Goal: Task Accomplishment & Management: Complete application form

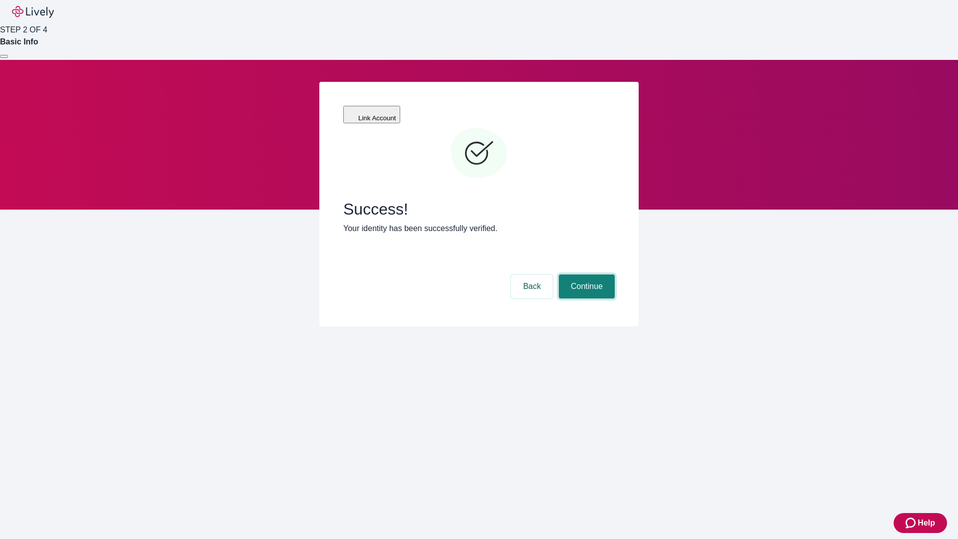
click at [585, 274] on button "Continue" at bounding box center [587, 286] width 56 height 24
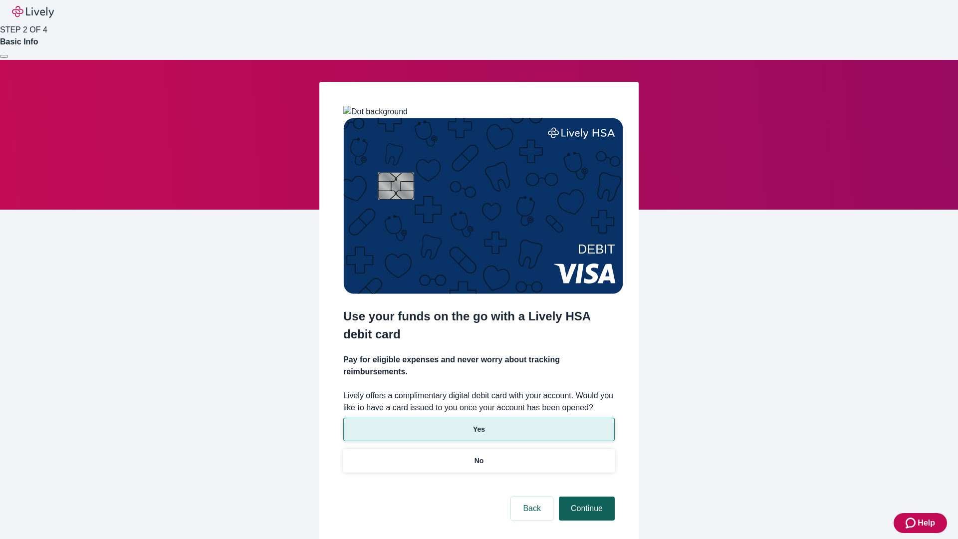
click at [479, 424] on p "Yes" at bounding box center [479, 429] width 12 height 10
click at [585, 497] on button "Continue" at bounding box center [587, 509] width 56 height 24
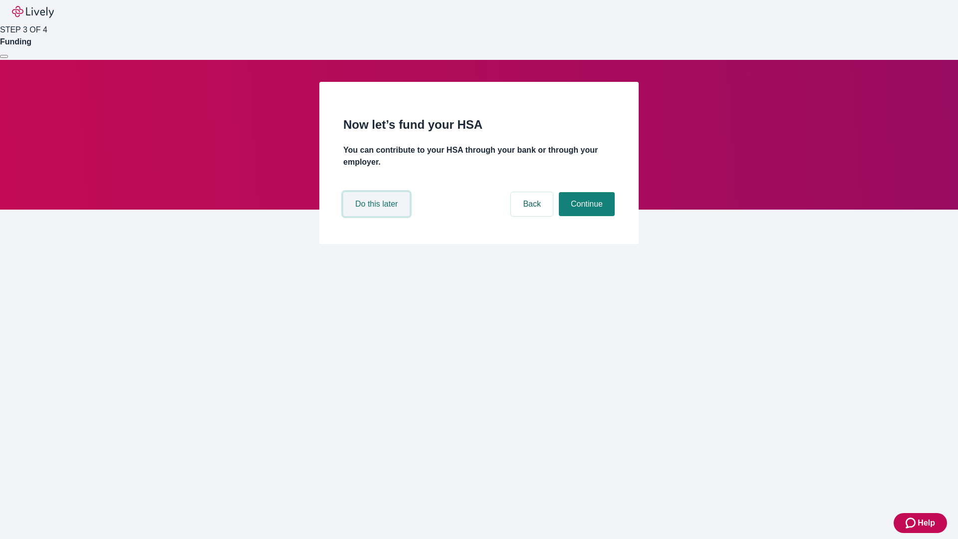
click at [378, 216] on button "Do this later" at bounding box center [376, 204] width 66 height 24
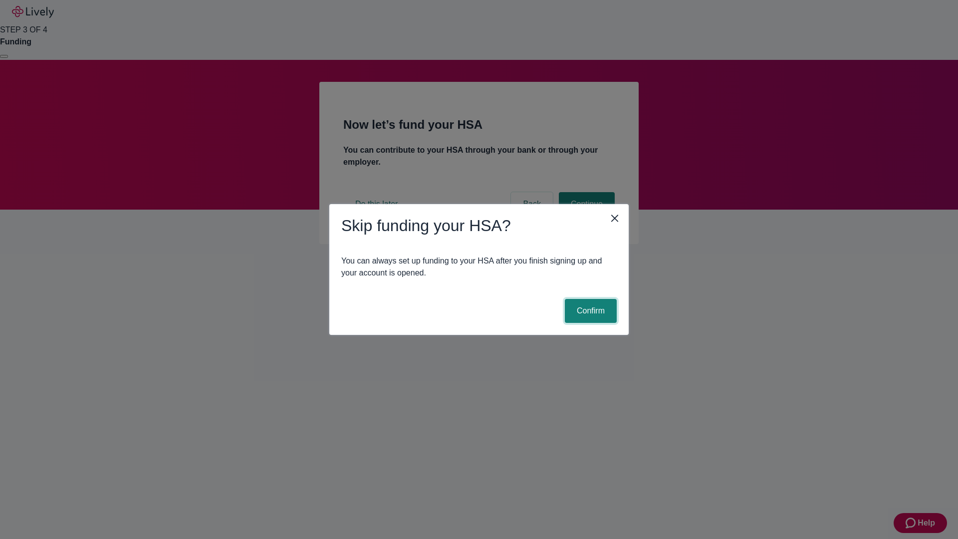
click at [589, 311] on button "Confirm" at bounding box center [591, 311] width 52 height 24
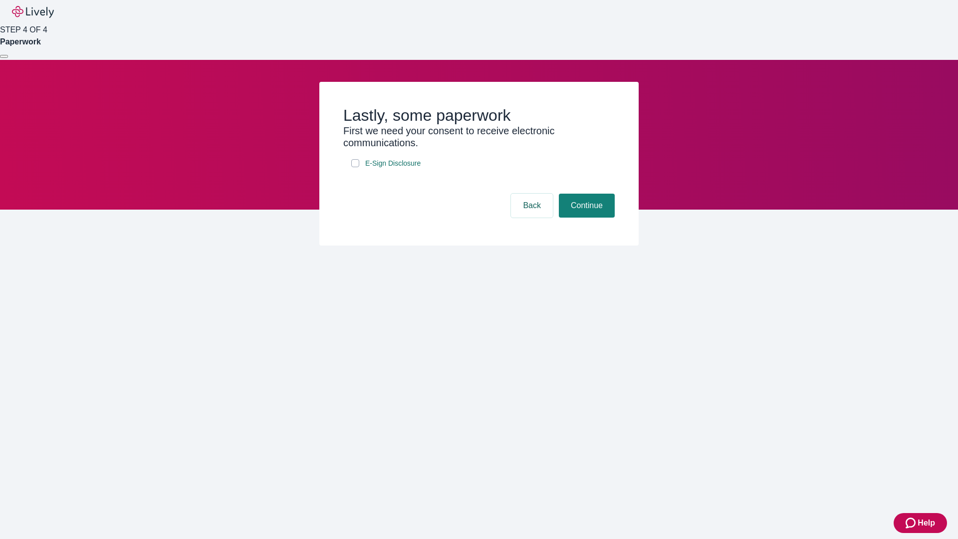
click at [355, 167] on input "E-Sign Disclosure" at bounding box center [355, 163] width 8 height 8
checkbox input "true"
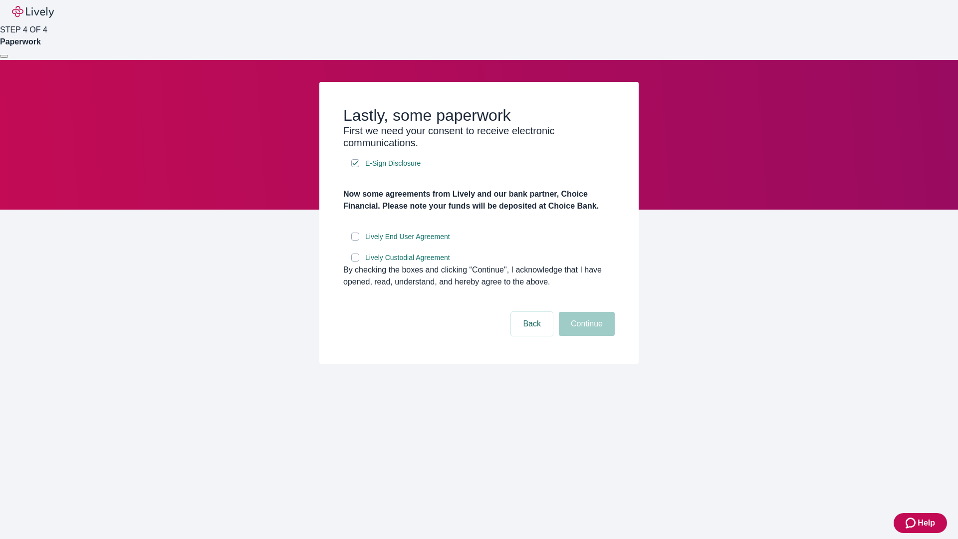
click at [355, 241] on input "Lively End User Agreement" at bounding box center [355, 237] width 8 height 8
checkbox input "true"
click at [355, 261] on input "Lively Custodial Agreement" at bounding box center [355, 258] width 8 height 8
checkbox input "true"
click at [585, 336] on button "Continue" at bounding box center [587, 324] width 56 height 24
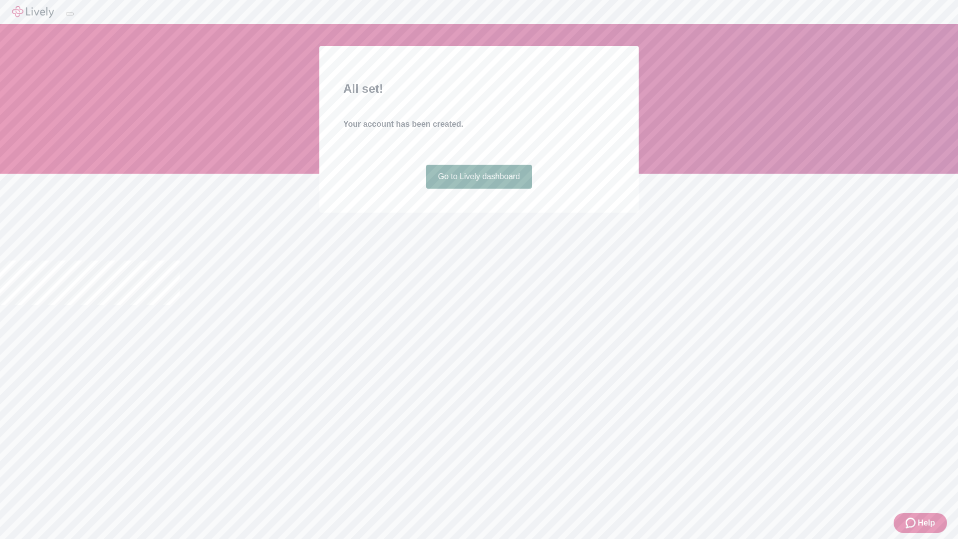
click at [479, 189] on link "Go to Lively dashboard" at bounding box center [479, 177] width 106 height 24
